Goal: Download file/media

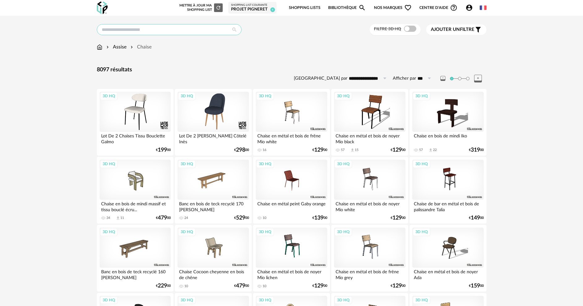
click at [146, 30] on input "text" at bounding box center [169, 29] width 145 height 11
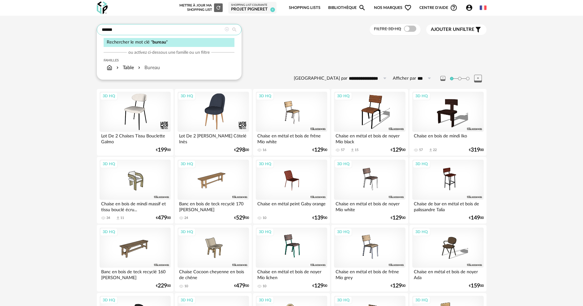
type input "******"
type input "**********"
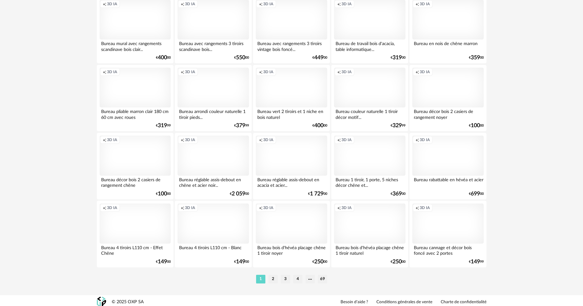
scroll to position [1184, 0]
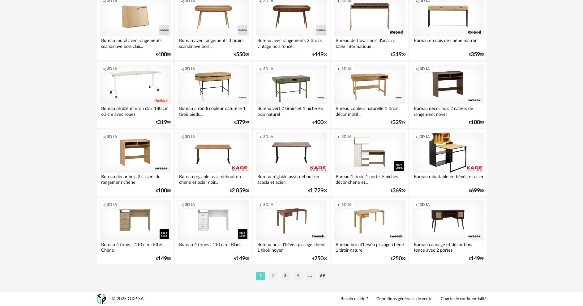
click at [274, 276] on li "2" at bounding box center [272, 276] width 9 height 9
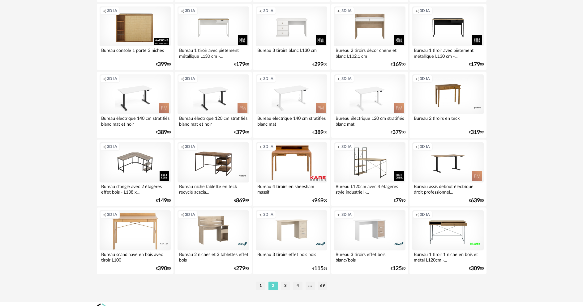
scroll to position [1184, 0]
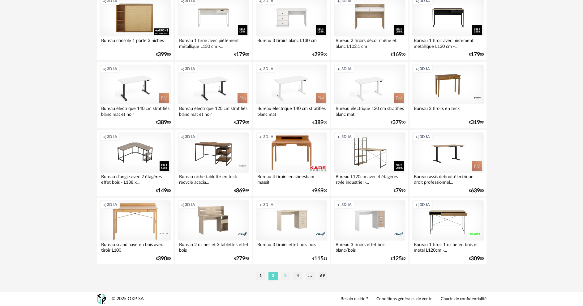
click at [283, 275] on li "3" at bounding box center [285, 276] width 9 height 9
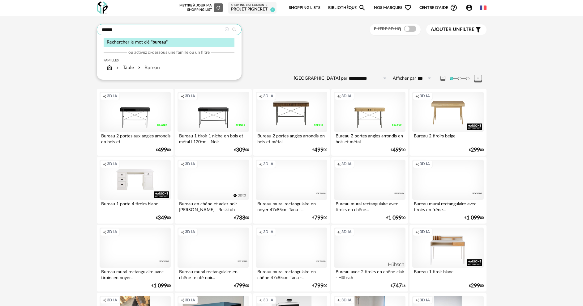
click at [100, 32] on input "******" at bounding box center [169, 29] width 145 height 11
type input "**********"
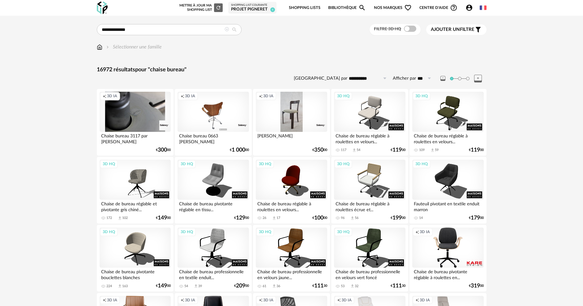
click at [408, 28] on span at bounding box center [410, 29] width 12 height 6
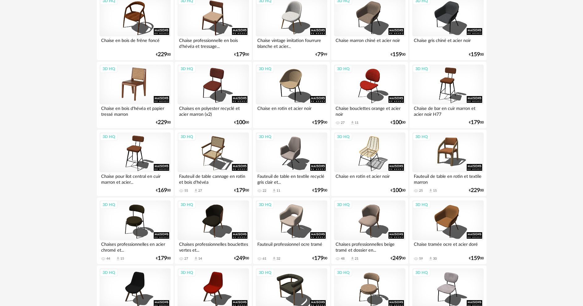
scroll to position [1020, 0]
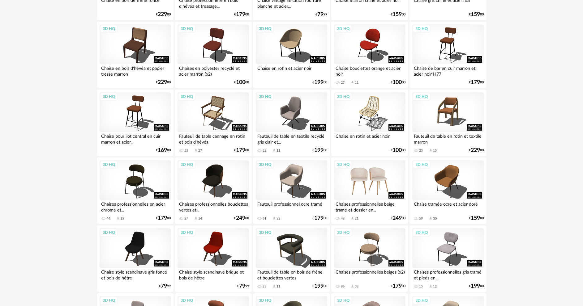
click at [377, 184] on div "3D HQ" at bounding box center [369, 180] width 71 height 40
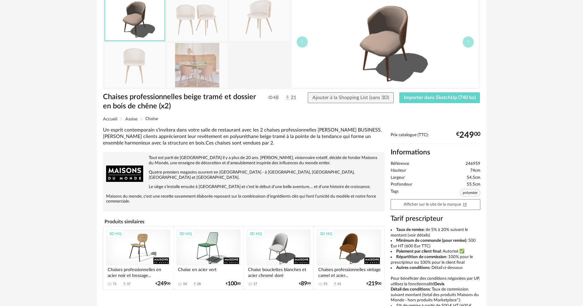
scroll to position [62, 0]
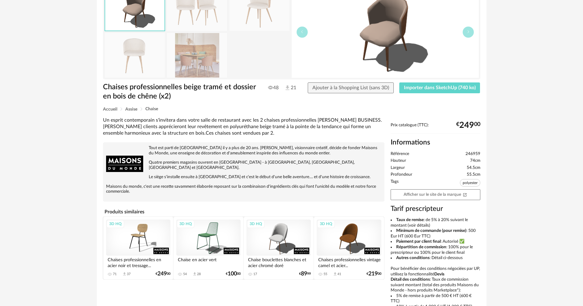
click at [346, 236] on div "3D HQ" at bounding box center [349, 238] width 64 height 36
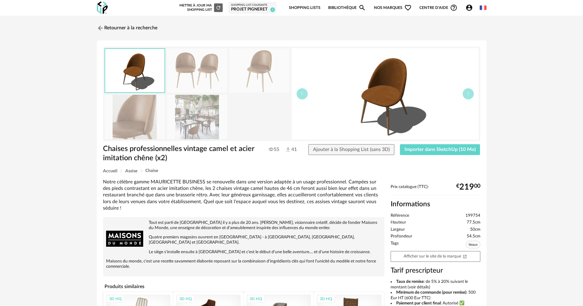
click at [137, 74] on img at bounding box center [134, 71] width 59 height 44
click at [186, 78] on img at bounding box center [197, 71] width 60 height 44
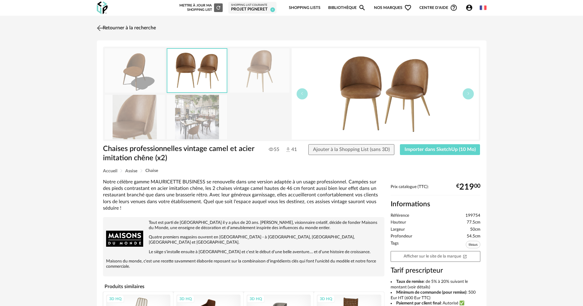
click at [99, 26] on img at bounding box center [99, 27] width 9 height 9
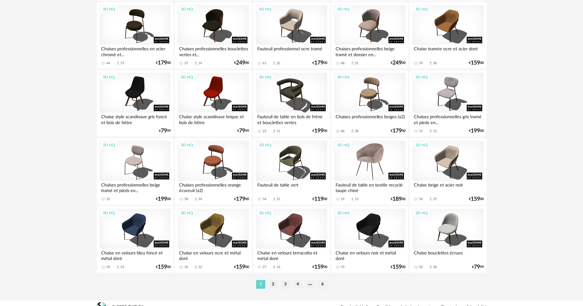
scroll to position [1184, 0]
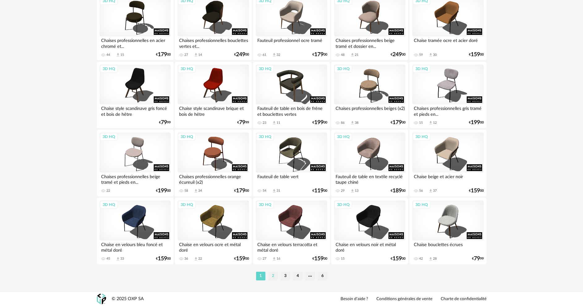
click at [272, 274] on li "2" at bounding box center [272, 276] width 9 height 9
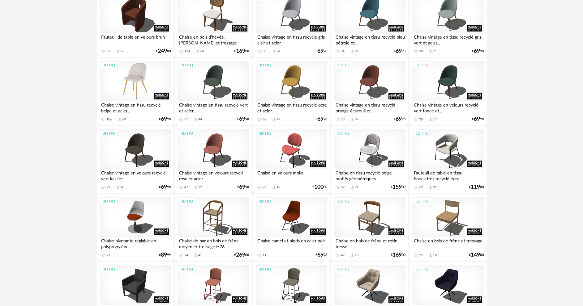
scroll to position [185, 0]
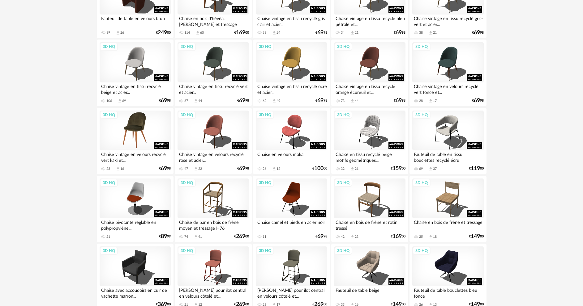
click at [147, 136] on div "3D HQ" at bounding box center [135, 131] width 71 height 40
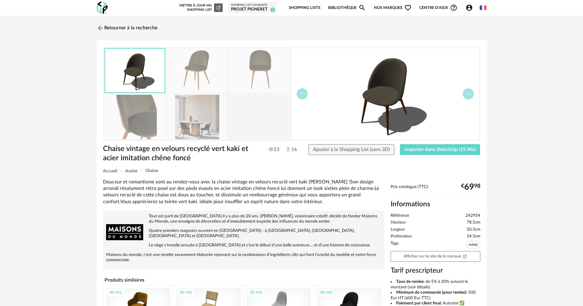
click at [156, 123] on img at bounding box center [135, 117] width 60 height 44
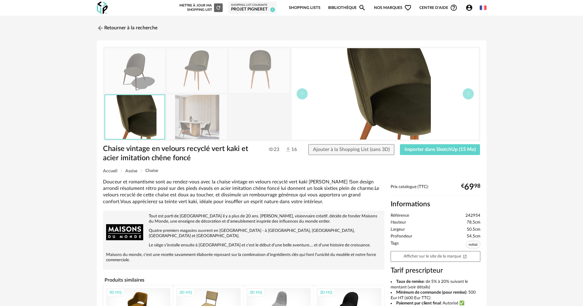
click at [206, 121] on img at bounding box center [197, 117] width 60 height 44
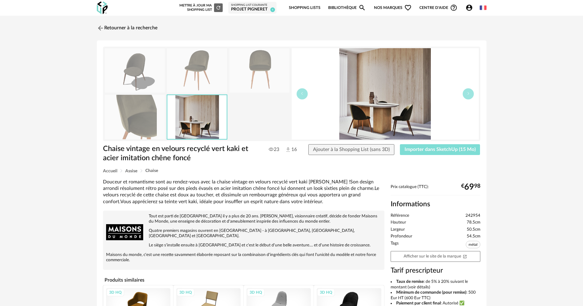
click at [448, 152] on button "Importer dans SketchUp (15 Mo)" at bounding box center [440, 149] width 80 height 11
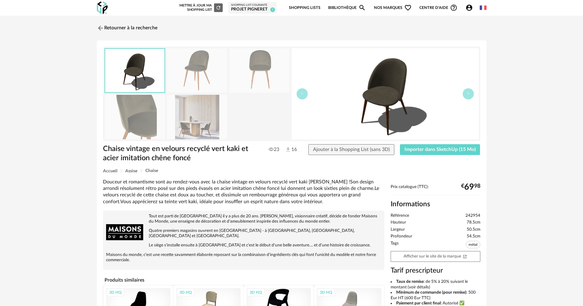
click at [100, 27] on img at bounding box center [100, 27] width 7 height 7
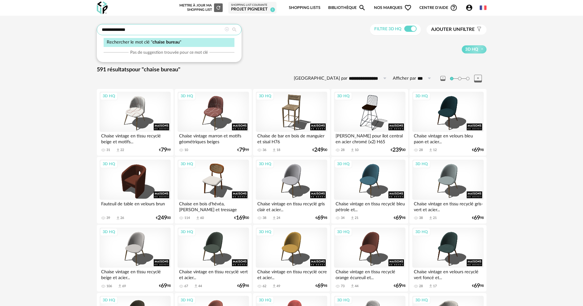
drag, startPoint x: 134, startPoint y: 32, endPoint x: 70, endPoint y: 31, distance: 63.7
type input "******"
type input "**********"
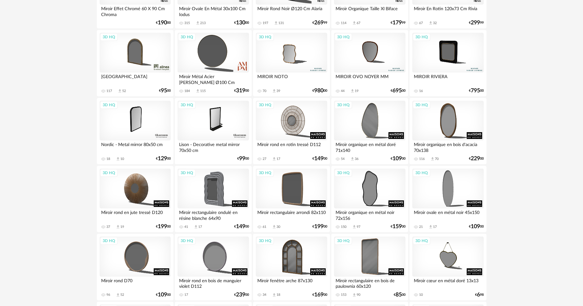
scroll to position [340, 0]
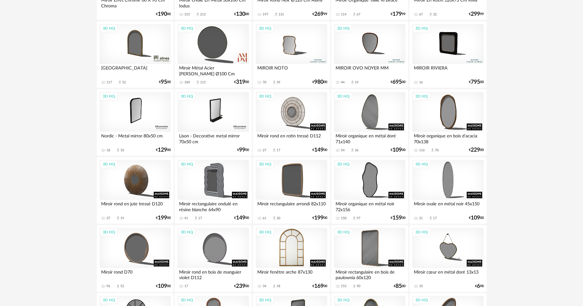
click at [296, 250] on div "3D HQ" at bounding box center [291, 248] width 71 height 40
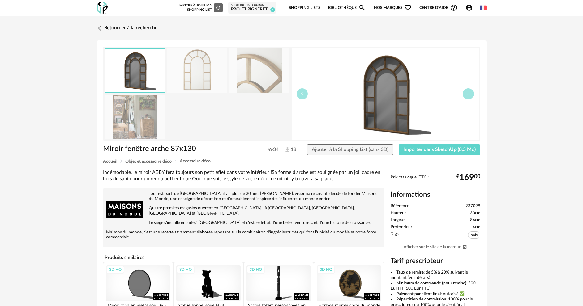
click at [147, 119] on img at bounding box center [135, 117] width 60 height 44
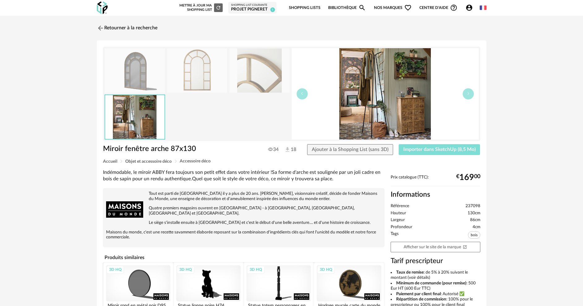
click at [448, 152] on span "Importer dans SketchUp (8,5 Mo)" at bounding box center [439, 149] width 72 height 5
click at [103, 29] on img at bounding box center [99, 27] width 9 height 9
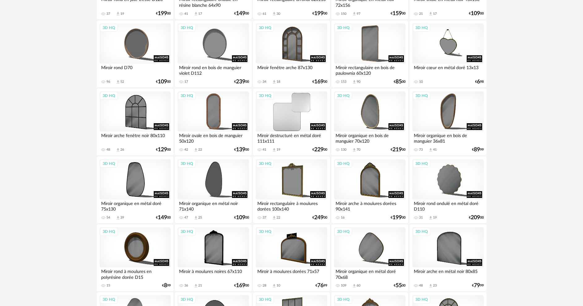
scroll to position [556, 0]
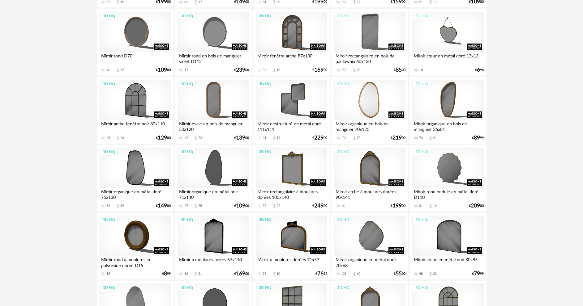
click at [382, 111] on div "3D HQ" at bounding box center [369, 100] width 71 height 40
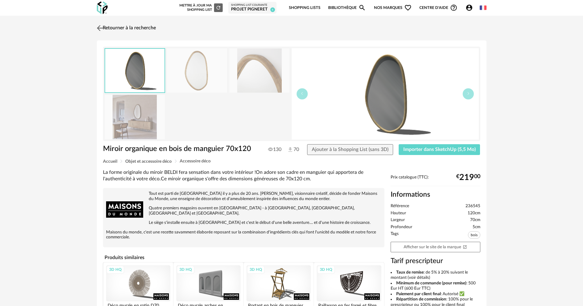
click at [100, 28] on img at bounding box center [99, 27] width 9 height 9
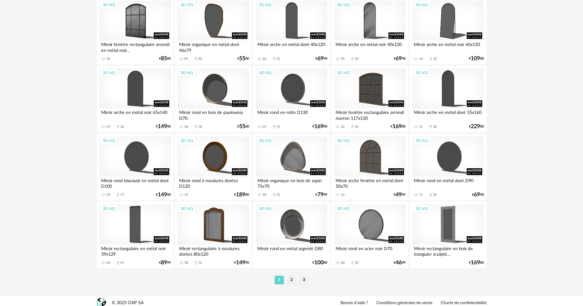
scroll to position [1184, 0]
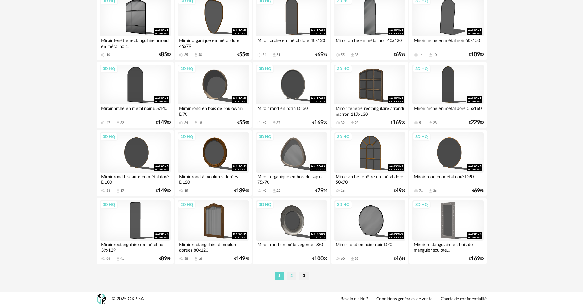
click at [293, 275] on li "2" at bounding box center [291, 276] width 9 height 9
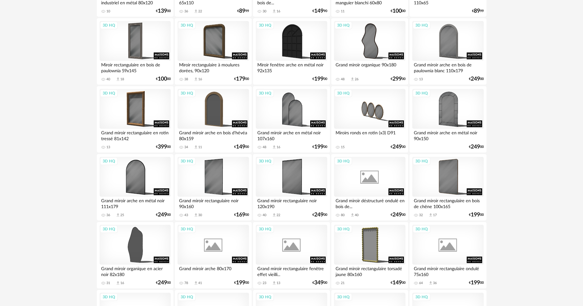
scroll to position [278, 0]
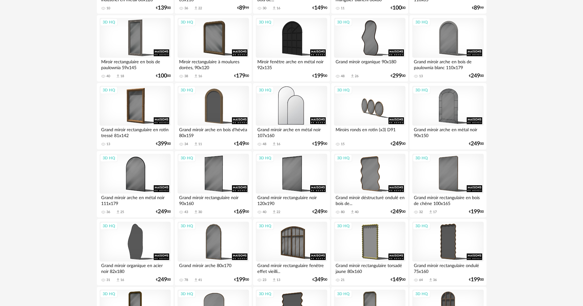
click at [291, 113] on div "3D HQ" at bounding box center [291, 106] width 71 height 40
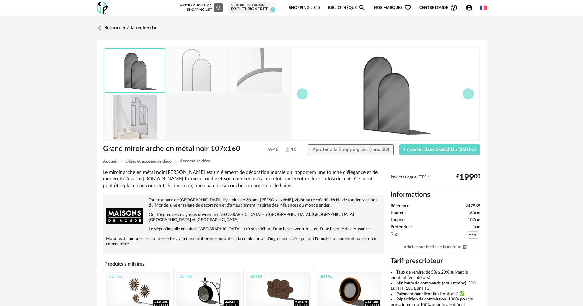
click at [422, 142] on div "Grand miroir arche en métal noir 107x160 Grand miroir arche en métal noir 107x1…" at bounding box center [291, 226] width 389 height 372
click at [418, 150] on span "Importer dans SketchUp (360 ko)" at bounding box center [440, 149] width 72 height 5
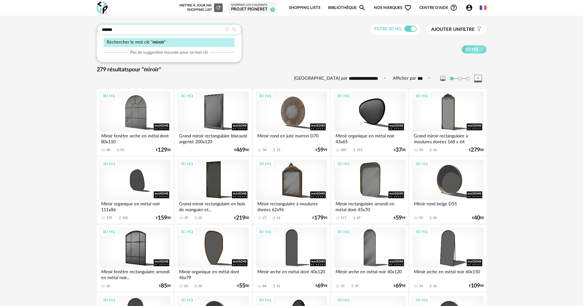
drag, startPoint x: 133, startPoint y: 32, endPoint x: 82, endPoint y: 24, distance: 52.0
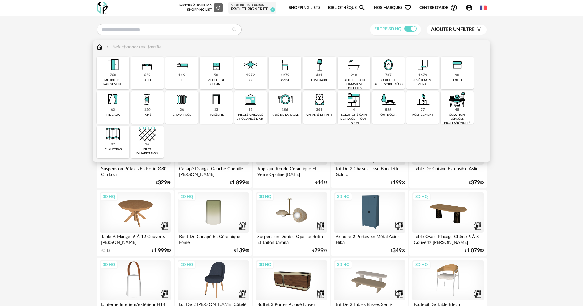
click at [312, 76] on div "431 luminaire" at bounding box center [319, 73] width 32 height 33
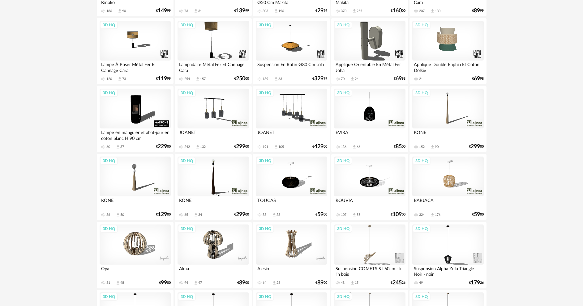
scroll to position [1113, 0]
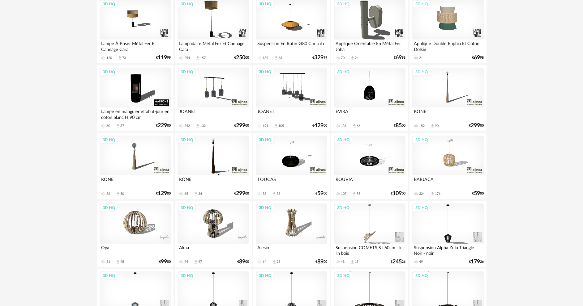
click at [223, 88] on div "3D HQ" at bounding box center [212, 88] width 71 height 40
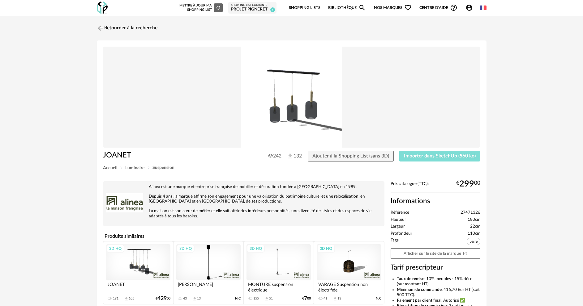
click at [423, 152] on button "Importer dans SketchUp (560 ko)" at bounding box center [439, 156] width 81 height 11
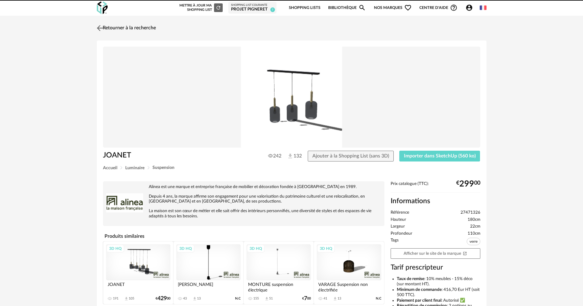
click at [99, 28] on img at bounding box center [99, 27] width 9 height 9
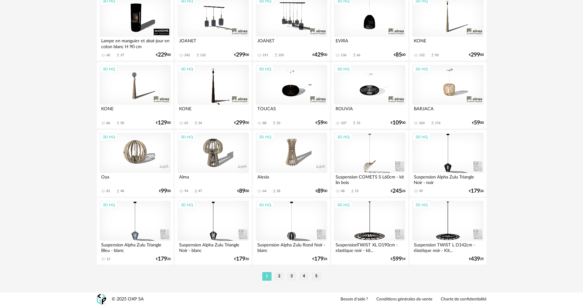
scroll to position [1184, 0]
click at [277, 274] on li "2" at bounding box center [278, 276] width 9 height 9
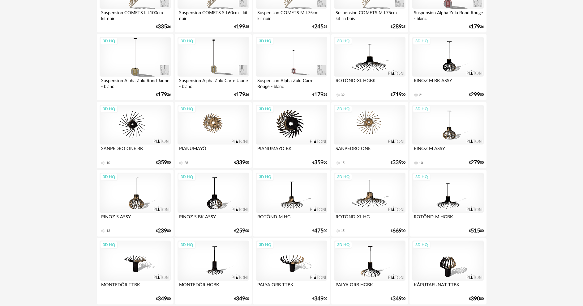
scroll to position [1184, 0]
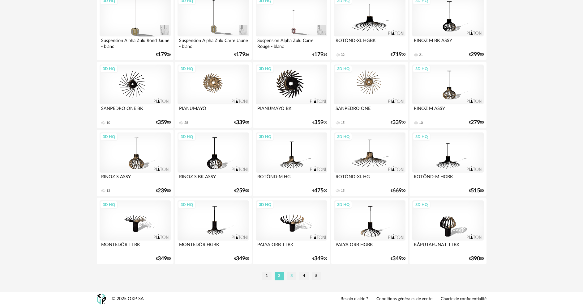
click at [294, 279] on li "3" at bounding box center [291, 276] width 9 height 9
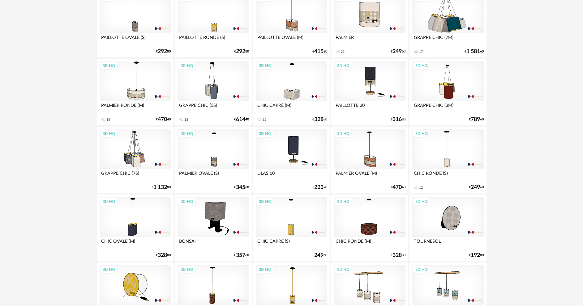
scroll to position [1175, 0]
